Goal: Find contact information: Obtain details needed to contact an individual or organization

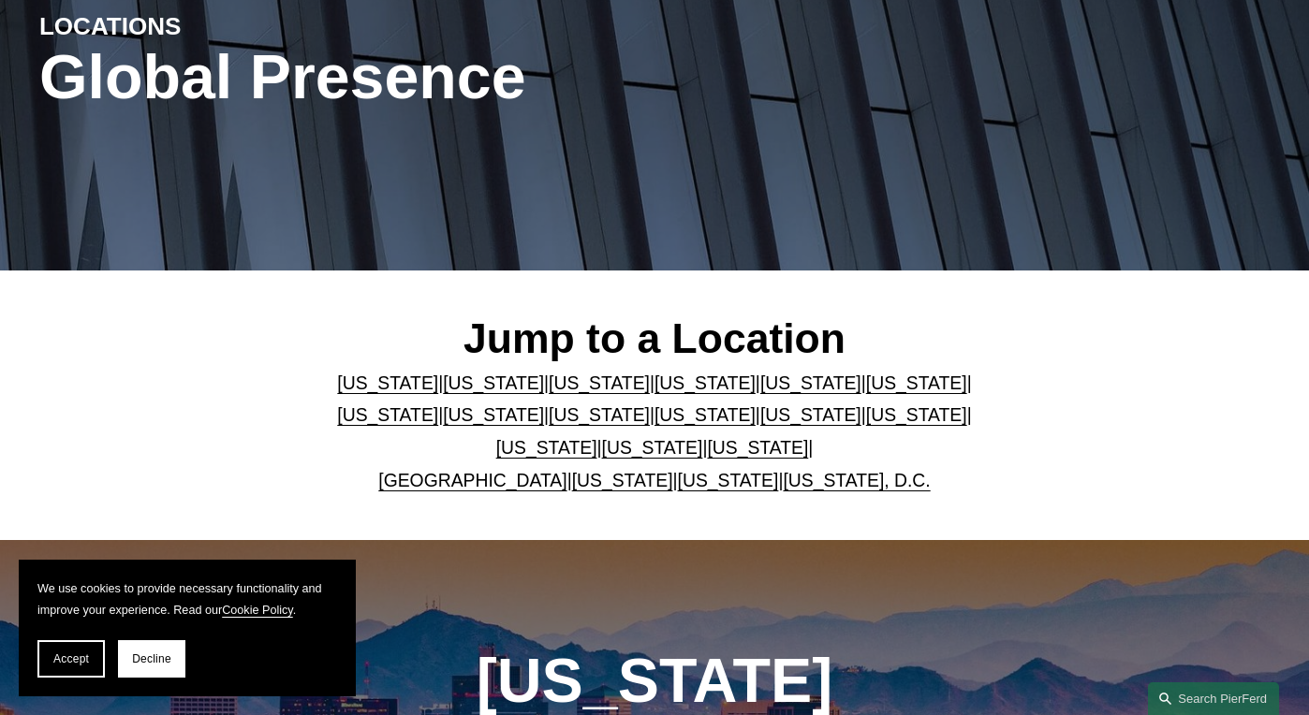
scroll to position [281, 0]
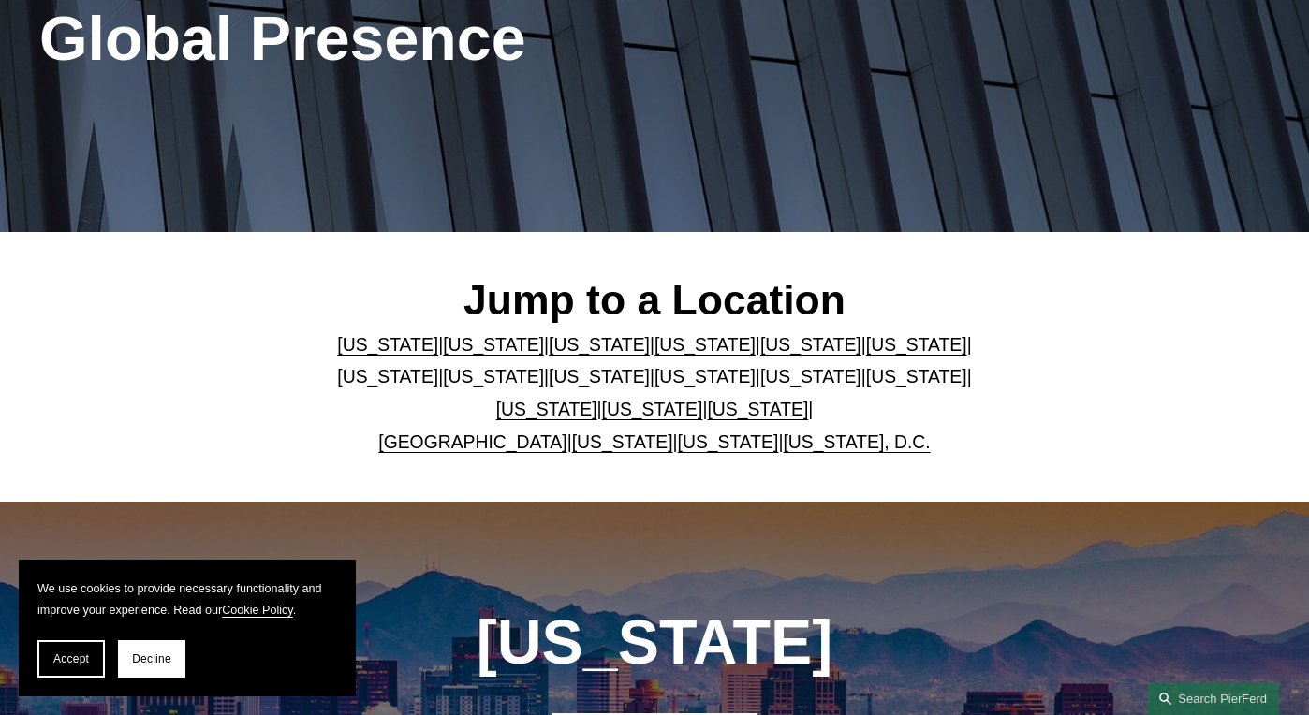
click at [556, 355] on link "[US_STATE]" at bounding box center [599, 344] width 101 height 21
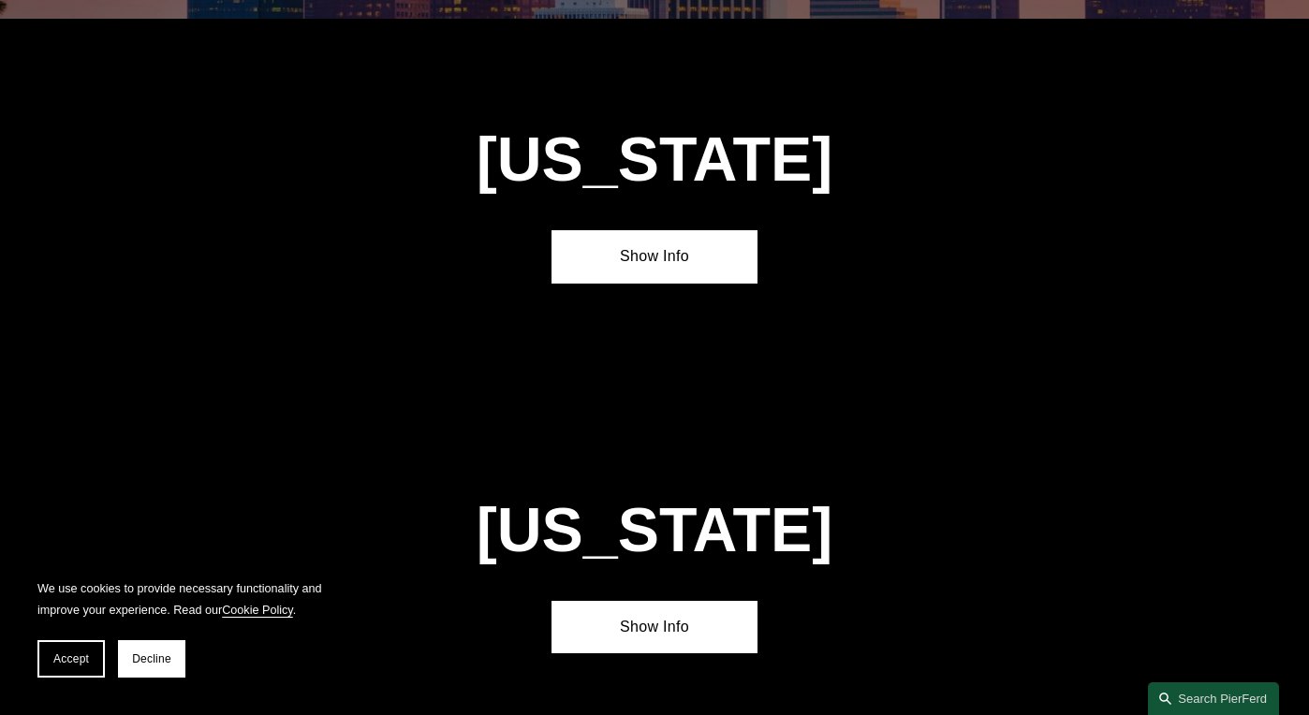
scroll to position [1536, 0]
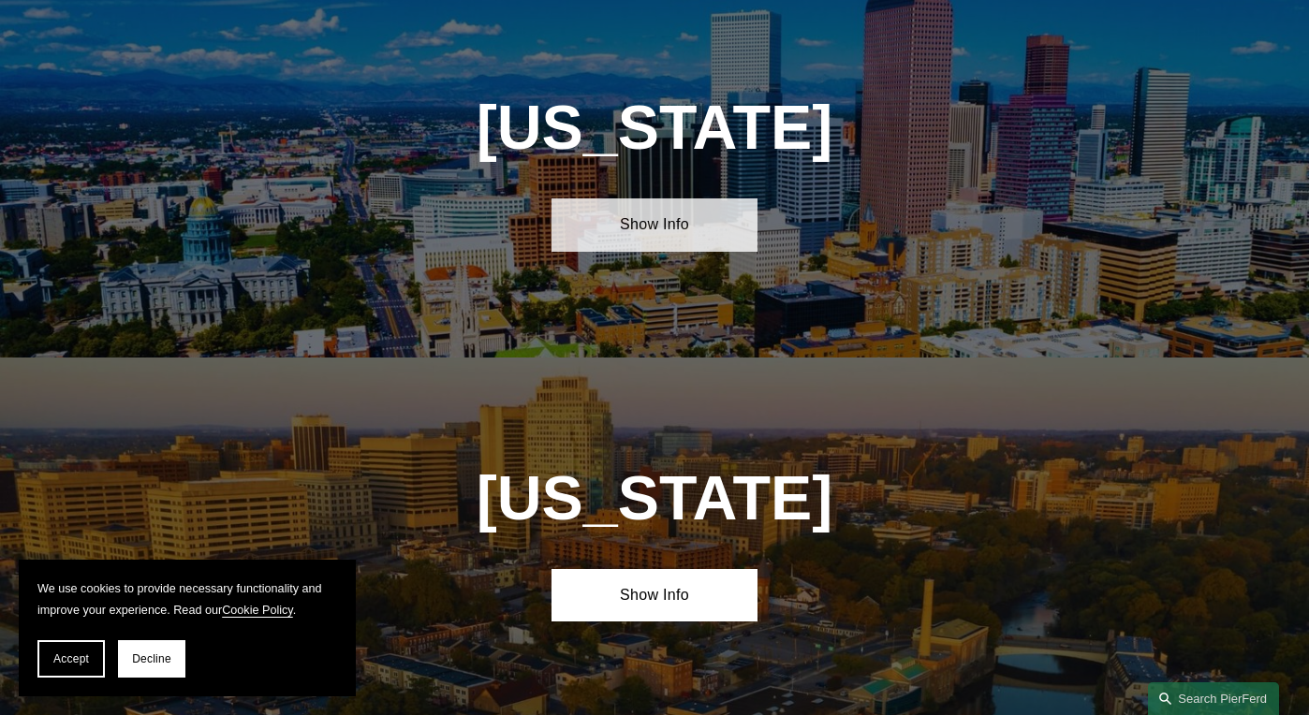
click at [664, 232] on link "Show Info" at bounding box center [653, 224] width 205 height 53
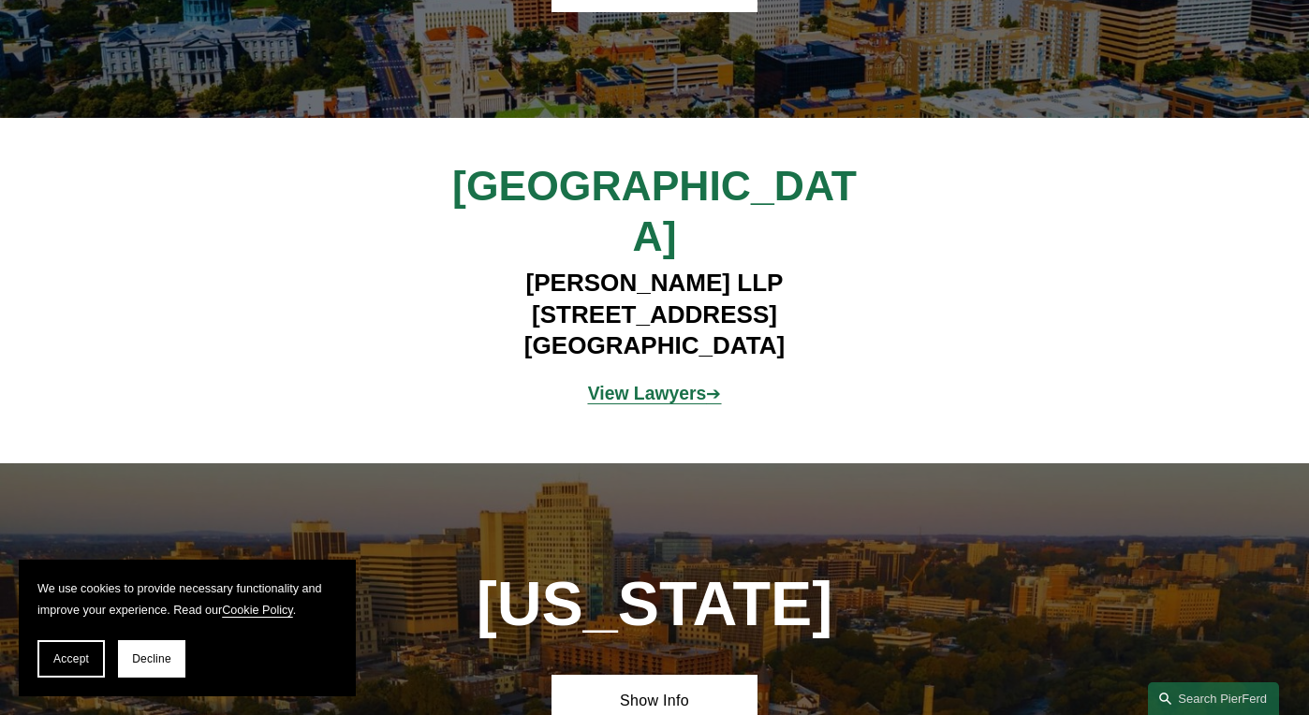
scroll to position [1724, 0]
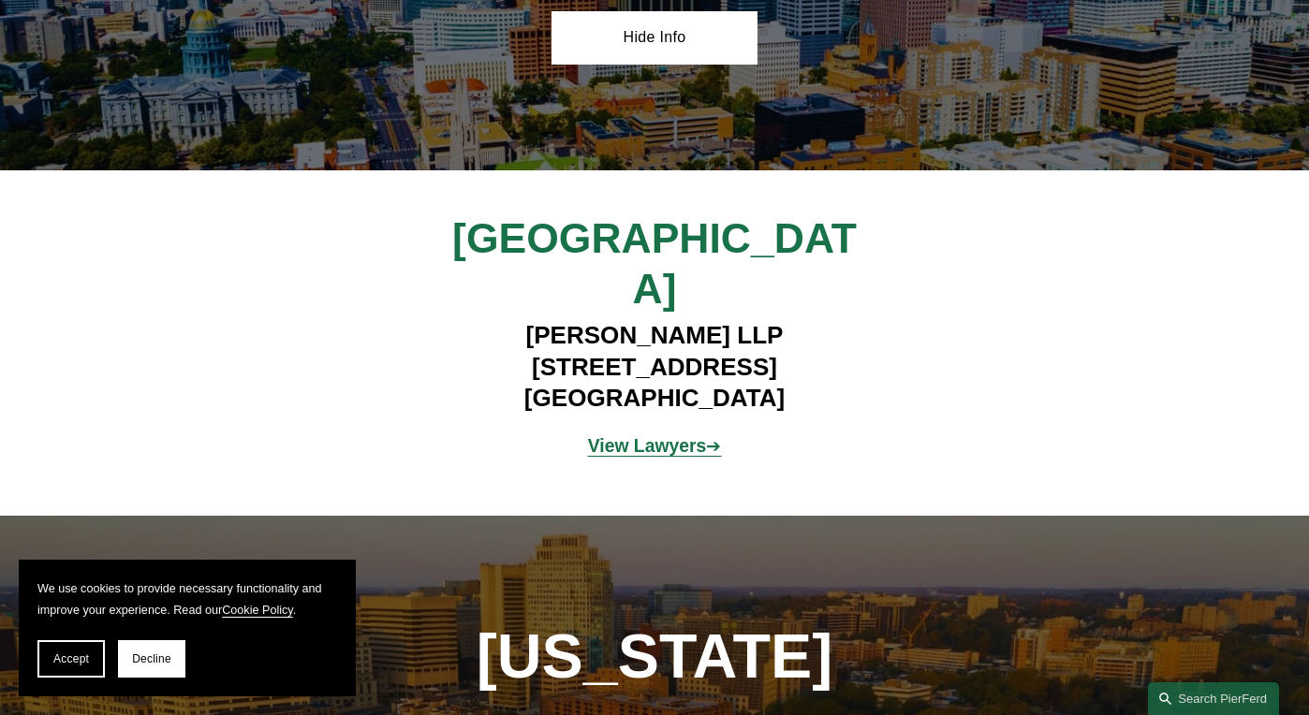
drag, startPoint x: 836, startPoint y: 335, endPoint x: 466, endPoint y: 332, distance: 369.8
click at [466, 332] on h4 "Pierson Ferdinand LLP 2301 Blake Street, Suite 100 Denver, CO 80205" at bounding box center [654, 366] width 513 height 93
copy h4 "2301 Blake Street, Suite 100"
drag, startPoint x: 635, startPoint y: 373, endPoint x: 539, endPoint y: 371, distance: 95.5
click at [539, 371] on h4 "Pierson Ferdinand LLP 2301 Blake Street, Suite 100 Denver, CO 80205" at bounding box center [654, 366] width 513 height 93
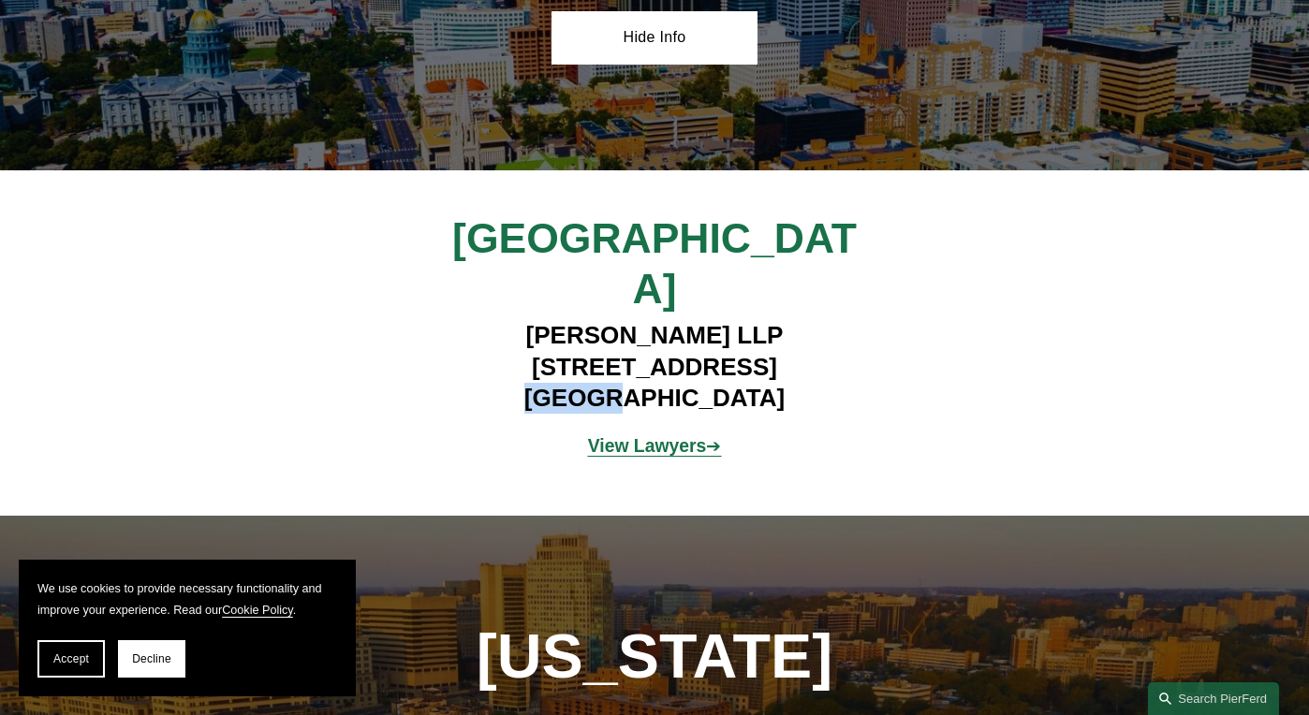
copy h4 "[GEOGRAPHIC_DATA]"
drag, startPoint x: 770, startPoint y: 375, endPoint x: 690, endPoint y: 372, distance: 79.7
click at [690, 372] on h4 "Pierson Ferdinand LLP 2301 Blake Street, Suite 100 Denver, CO 80205" at bounding box center [654, 366] width 513 height 93
copy h4 "80205"
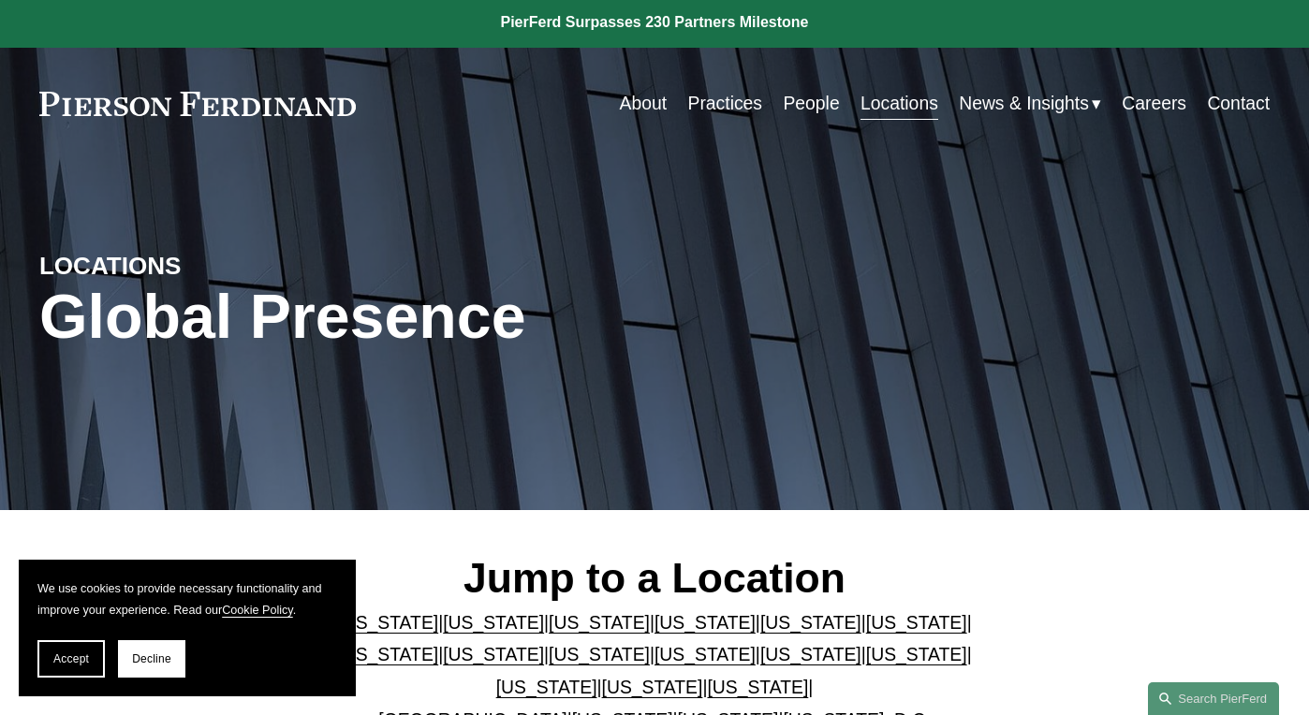
scroll to position [0, 0]
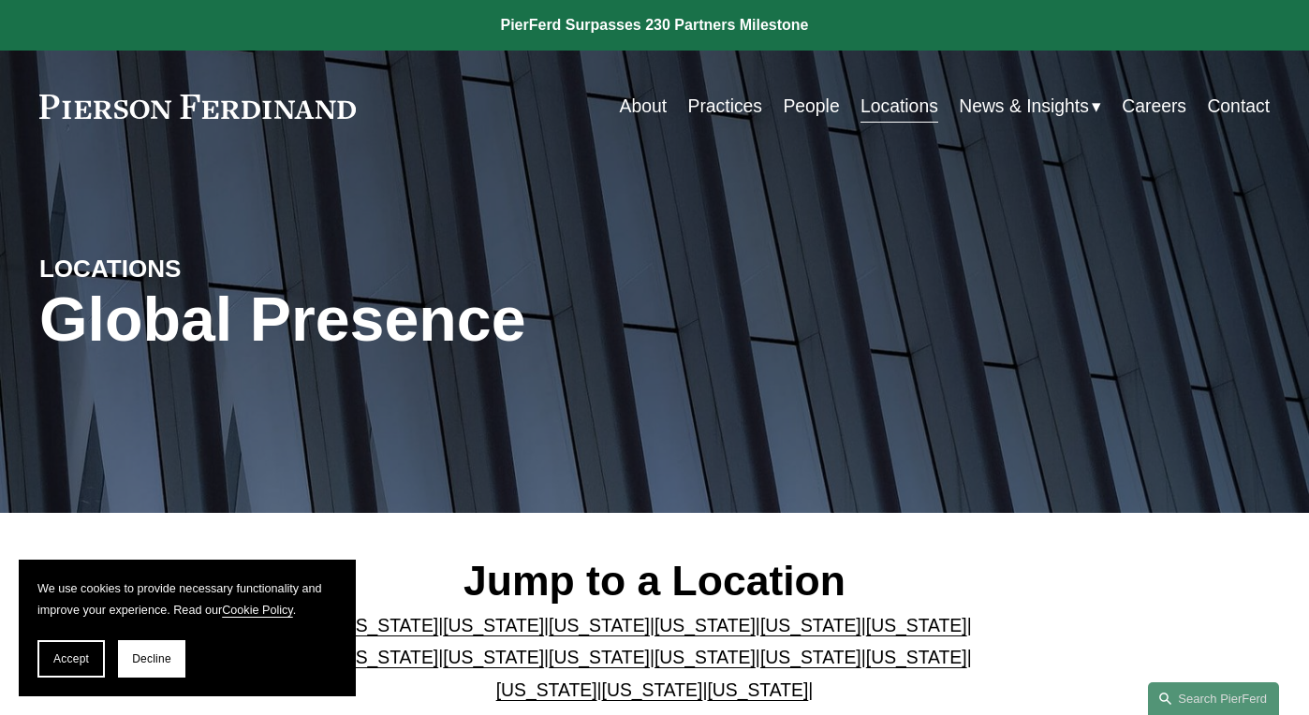
click at [635, 104] on link "About" at bounding box center [644, 106] width 48 height 37
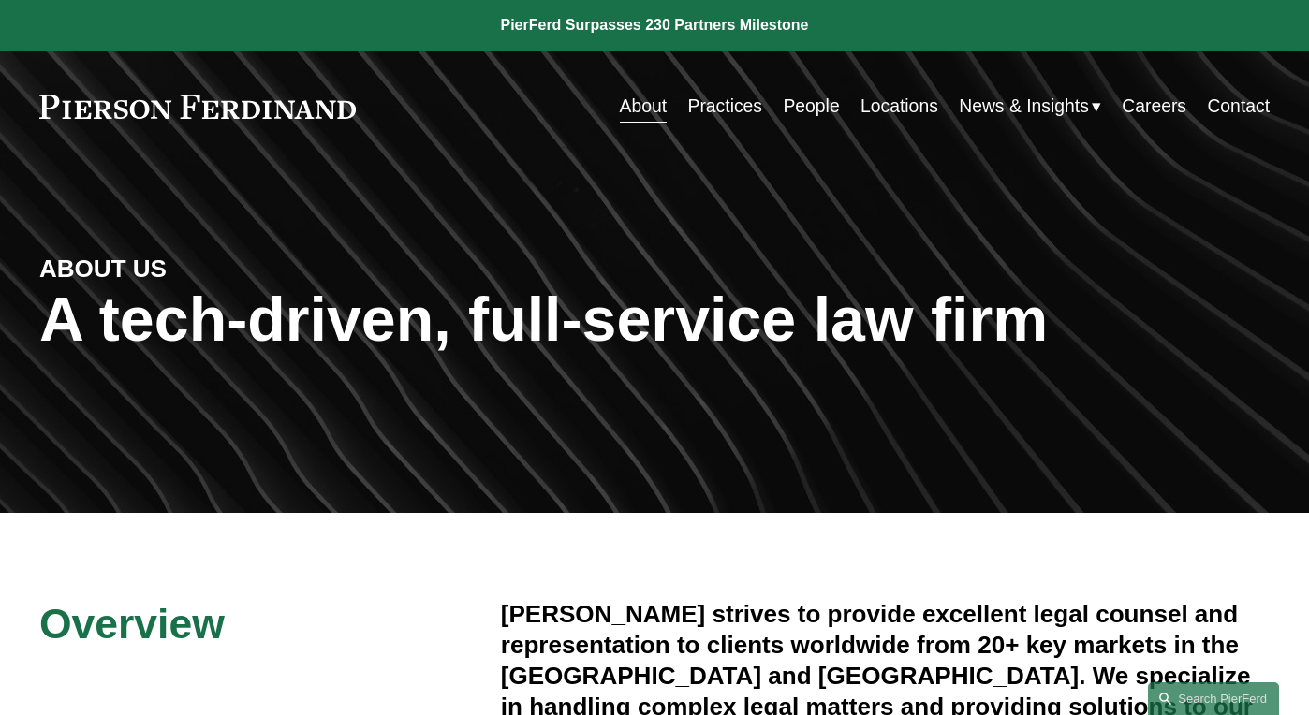
click at [795, 95] on link "People" at bounding box center [811, 106] width 56 height 37
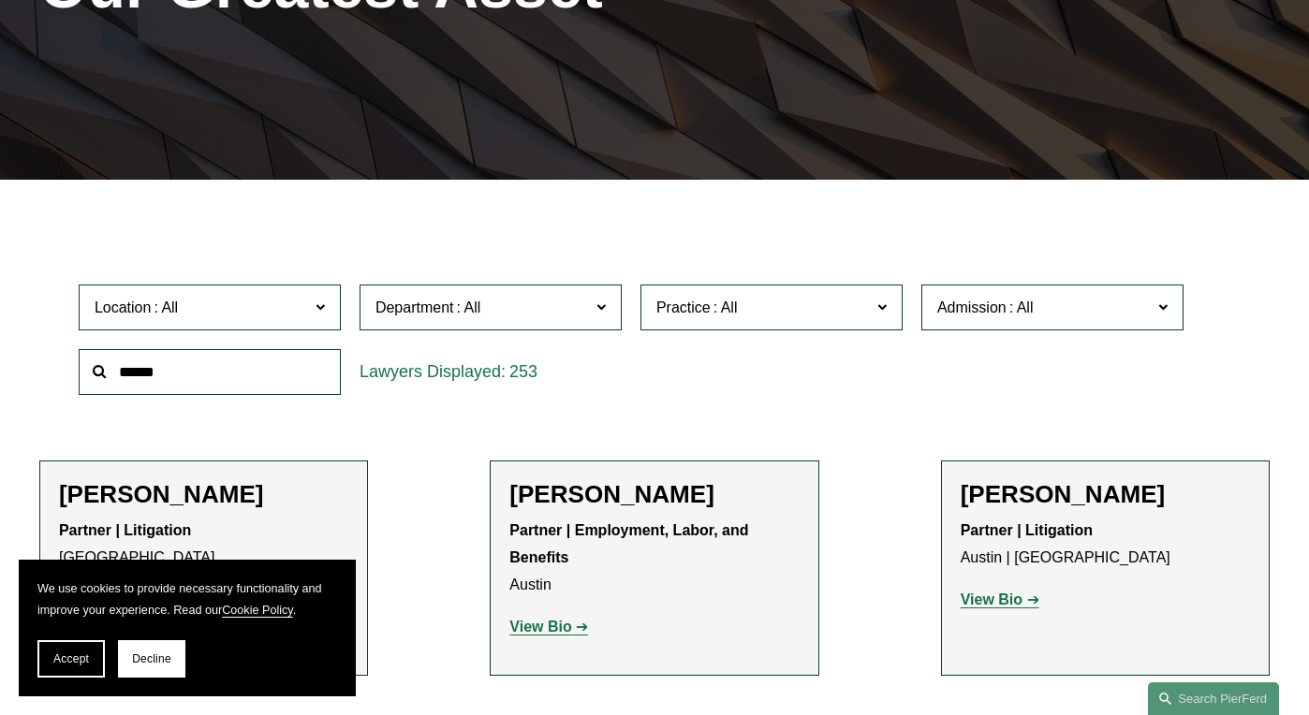
scroll to position [374, 0]
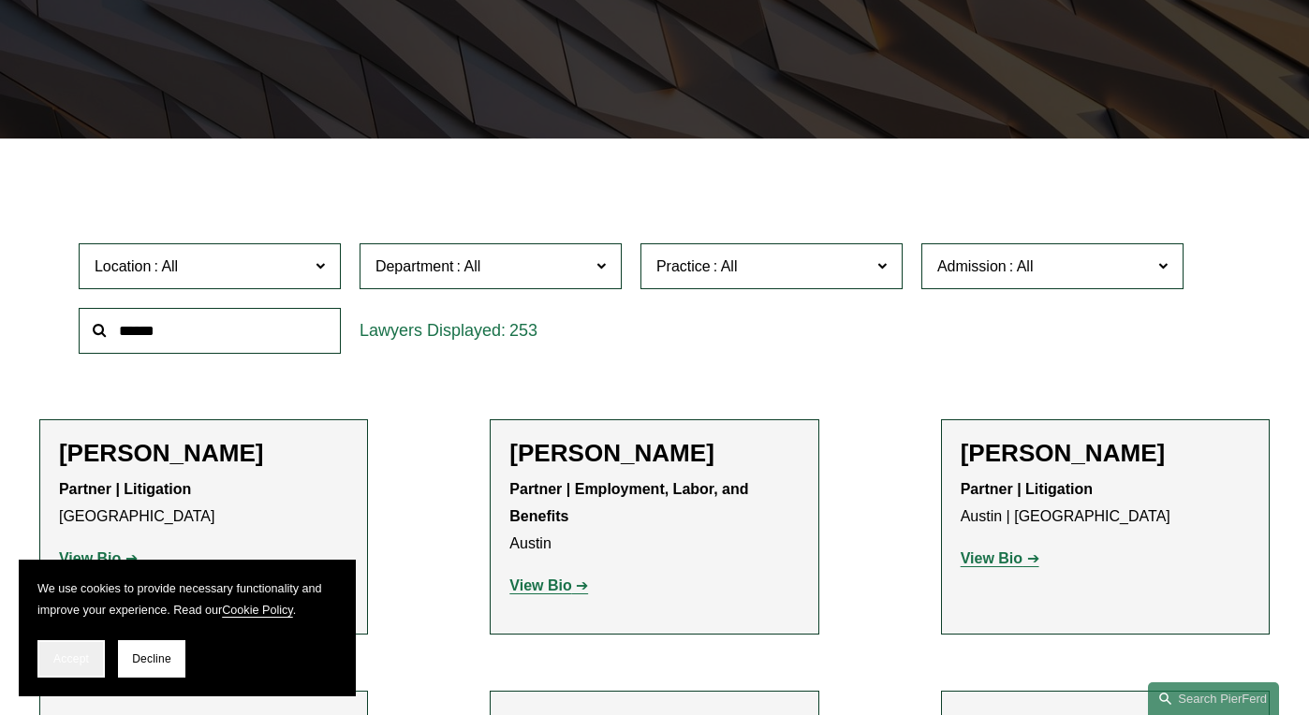
click at [68, 653] on span "Accept" at bounding box center [71, 659] width 36 height 13
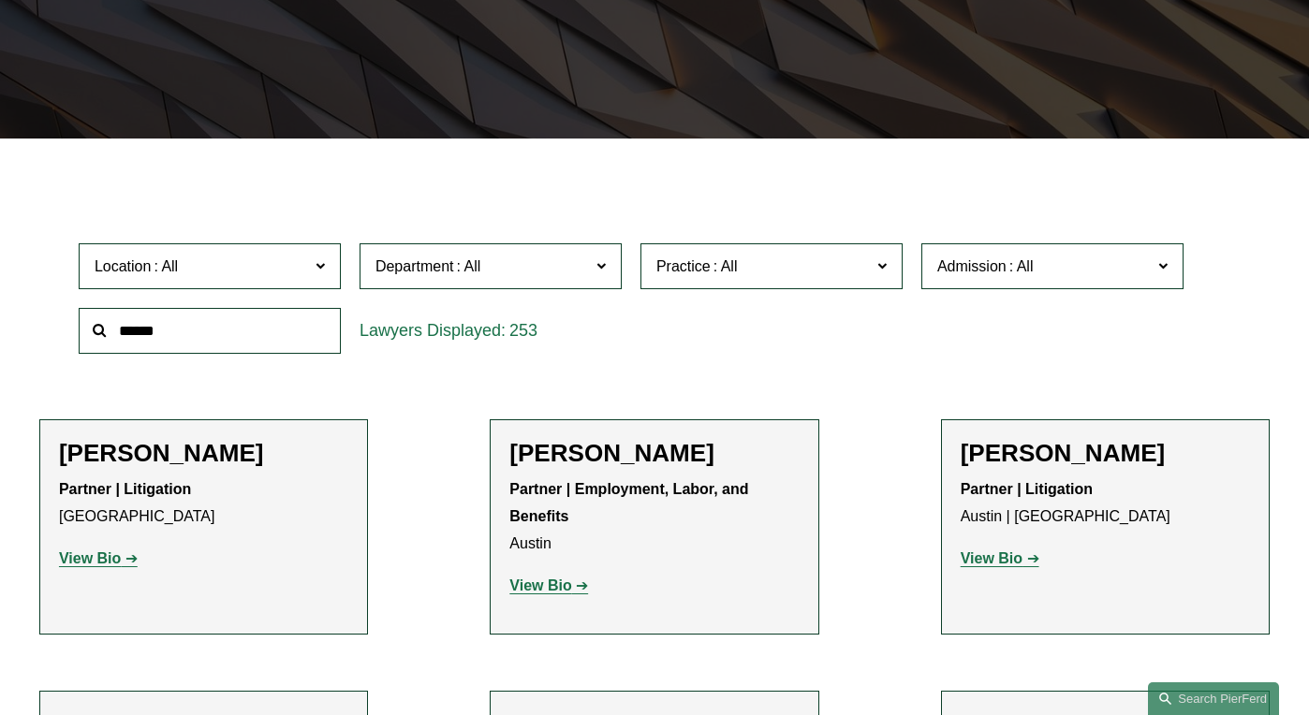
click at [174, 330] on input "text" at bounding box center [210, 331] width 262 height 46
type input "******"
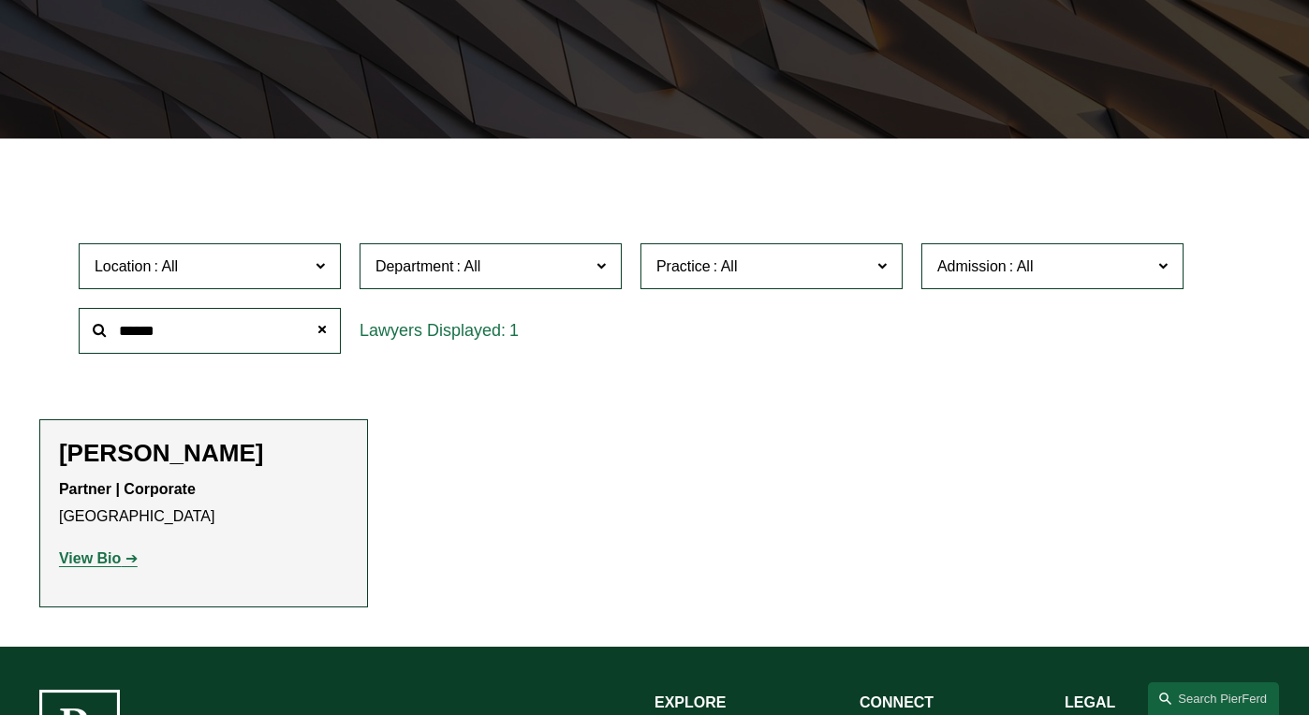
click at [145, 462] on h2 "[PERSON_NAME]" at bounding box center [203, 454] width 289 height 30
click at [78, 566] on strong "View Bio" at bounding box center [90, 558] width 62 height 16
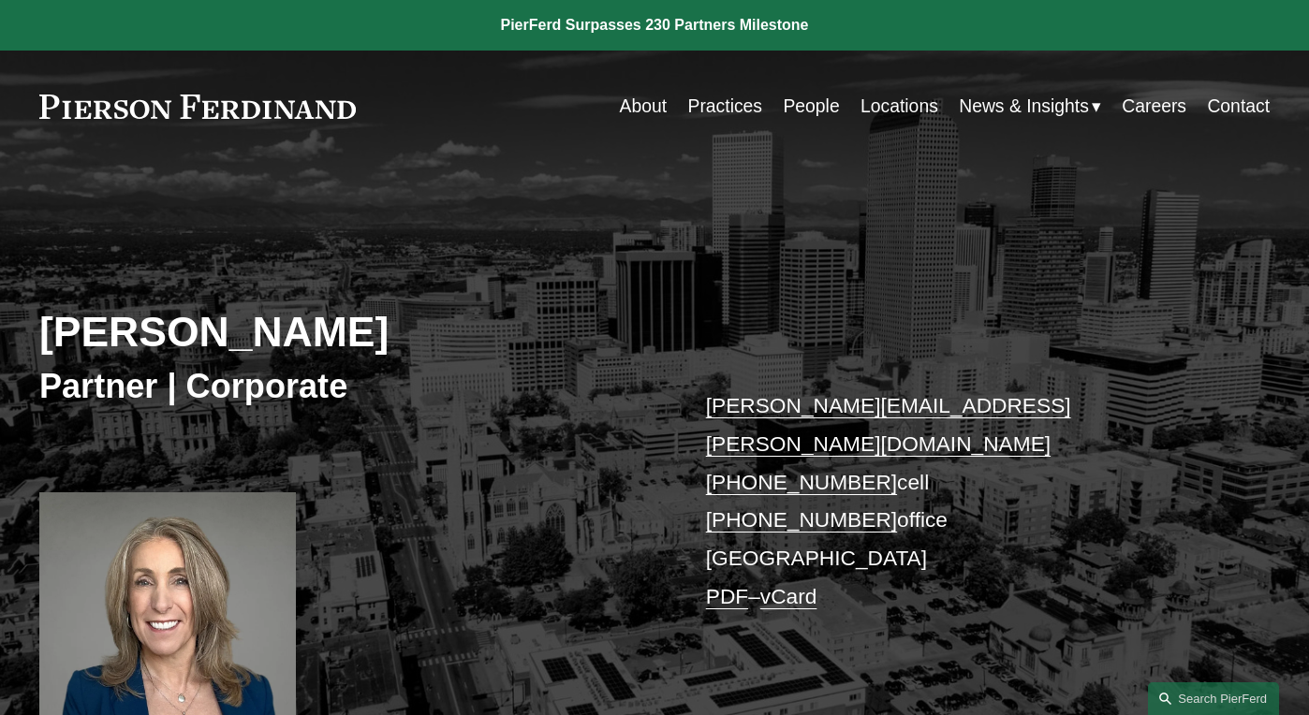
drag, startPoint x: 869, startPoint y: 446, endPoint x: 736, endPoint y: 447, distance: 132.9
click at [736, 447] on p "julie.herzog@pierferd.com +1.303.246.4189 cell +1.720.719.7405 office Denver PD…" at bounding box center [962, 501] width 513 height 229
copy link "303.246.4189"
